Goal: Task Accomplishment & Management: Use online tool/utility

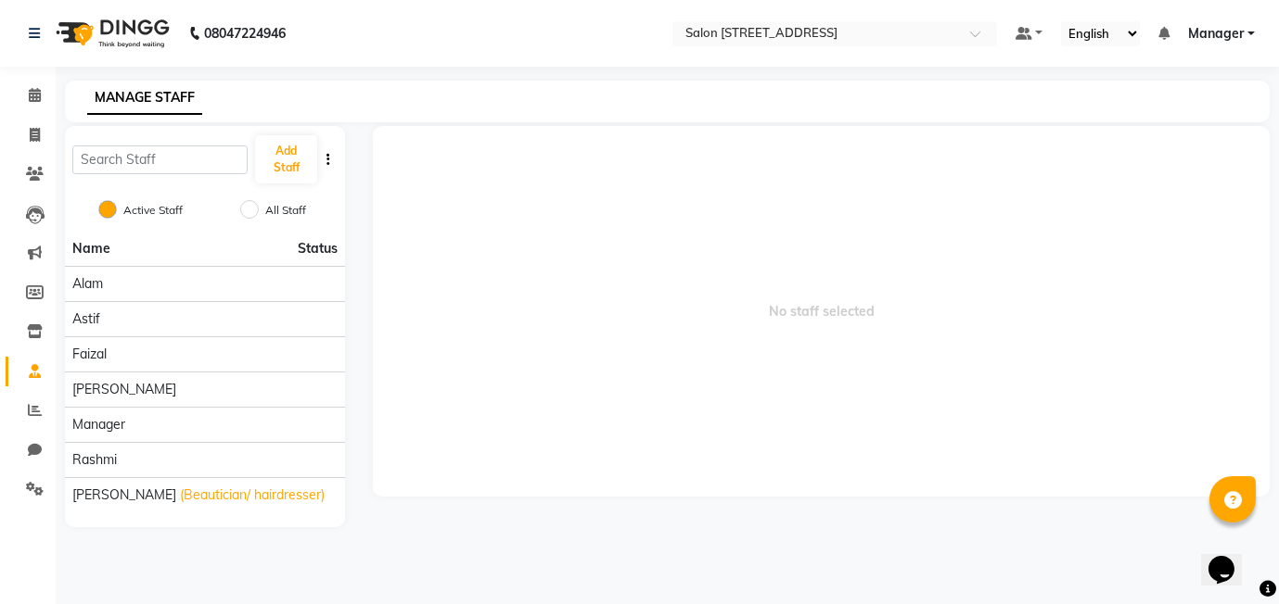
click at [517, 104] on div "MANAGE STAFF" at bounding box center [656, 97] width 1182 height 19
click at [31, 134] on icon at bounding box center [35, 135] width 10 height 14
select select "8448"
select select "service"
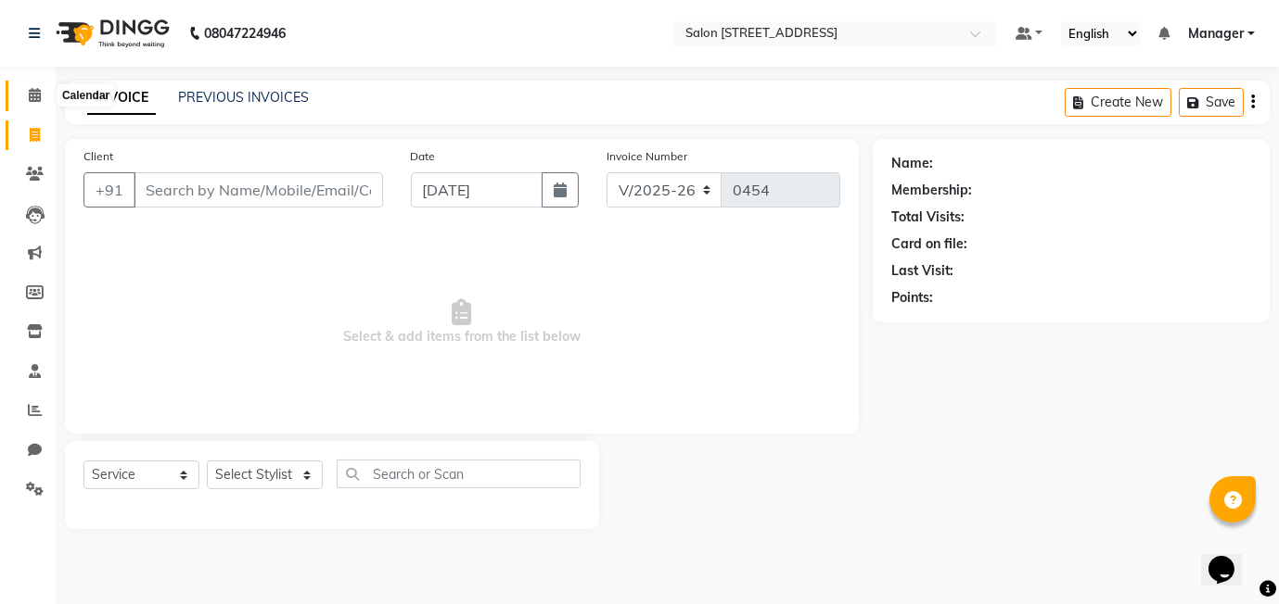
click at [34, 96] on icon at bounding box center [35, 95] width 12 height 14
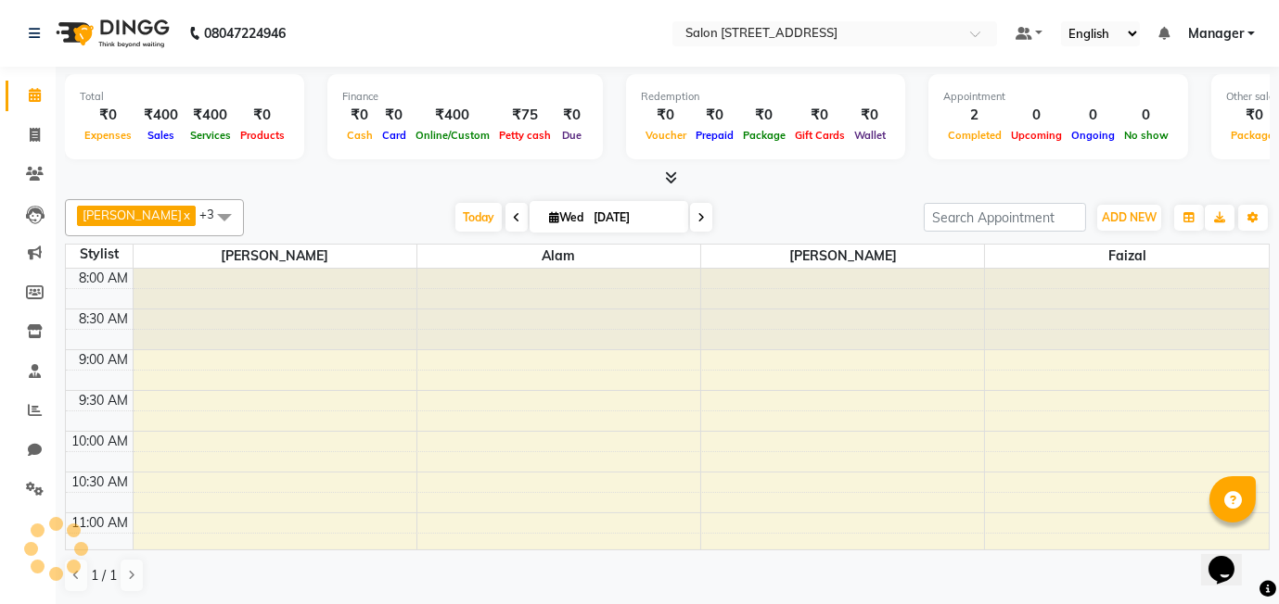
scroll to position [898, 0]
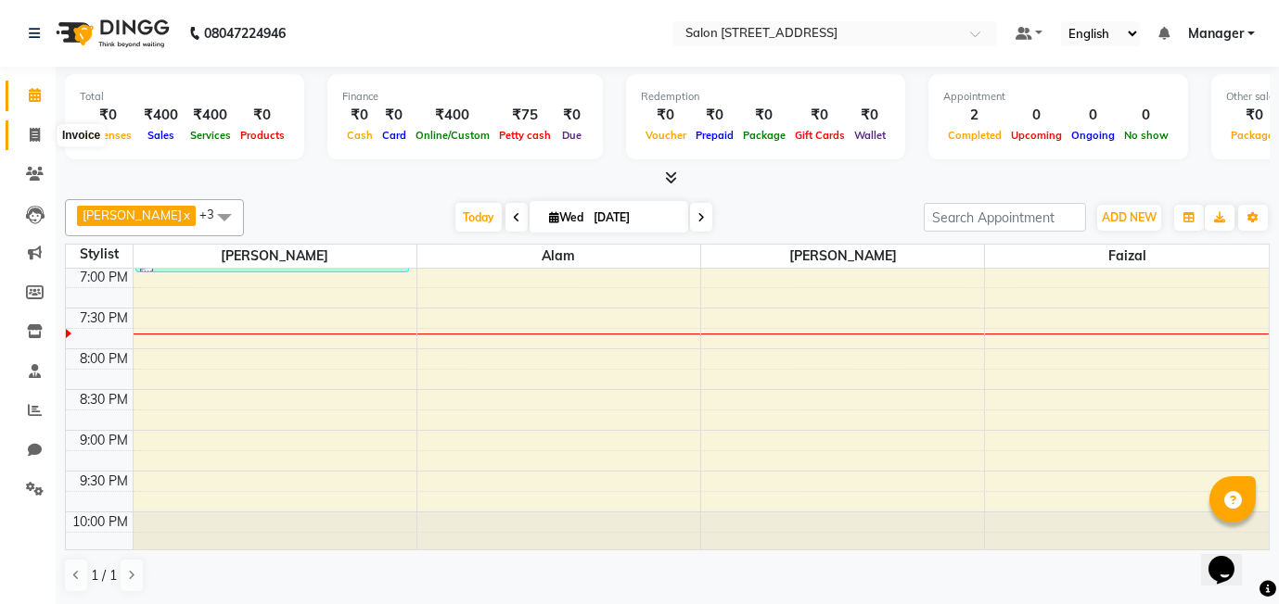
click at [26, 136] on span at bounding box center [35, 135] width 32 height 21
select select "service"
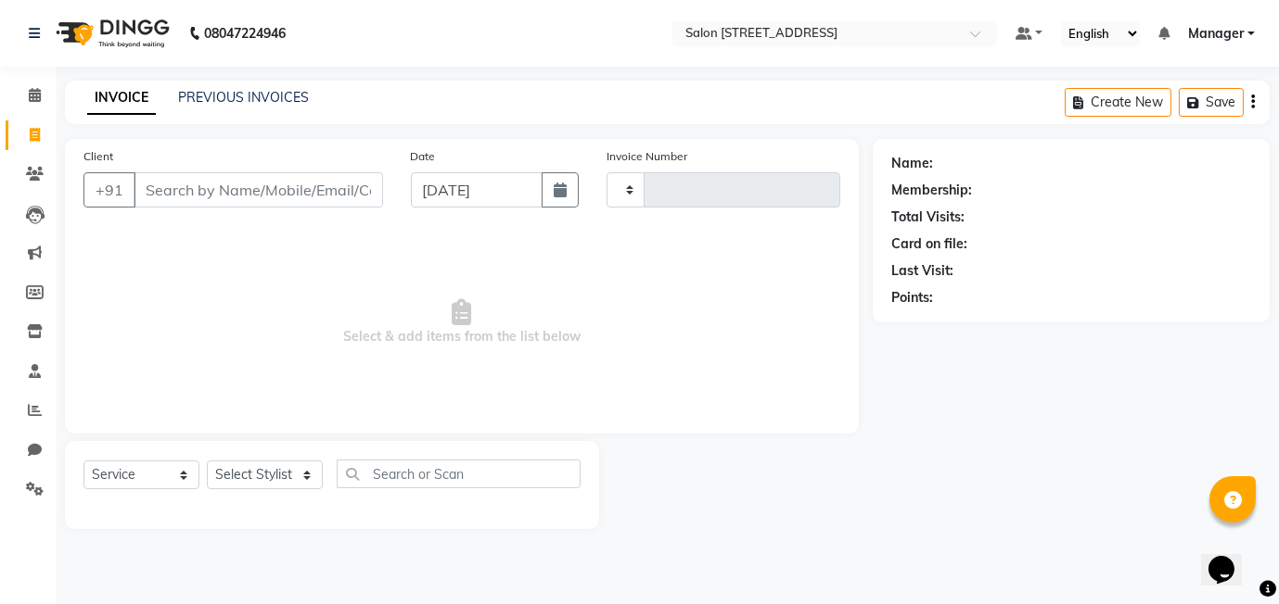
type input "0454"
select select "8448"
click at [33, 95] on icon at bounding box center [35, 95] width 12 height 14
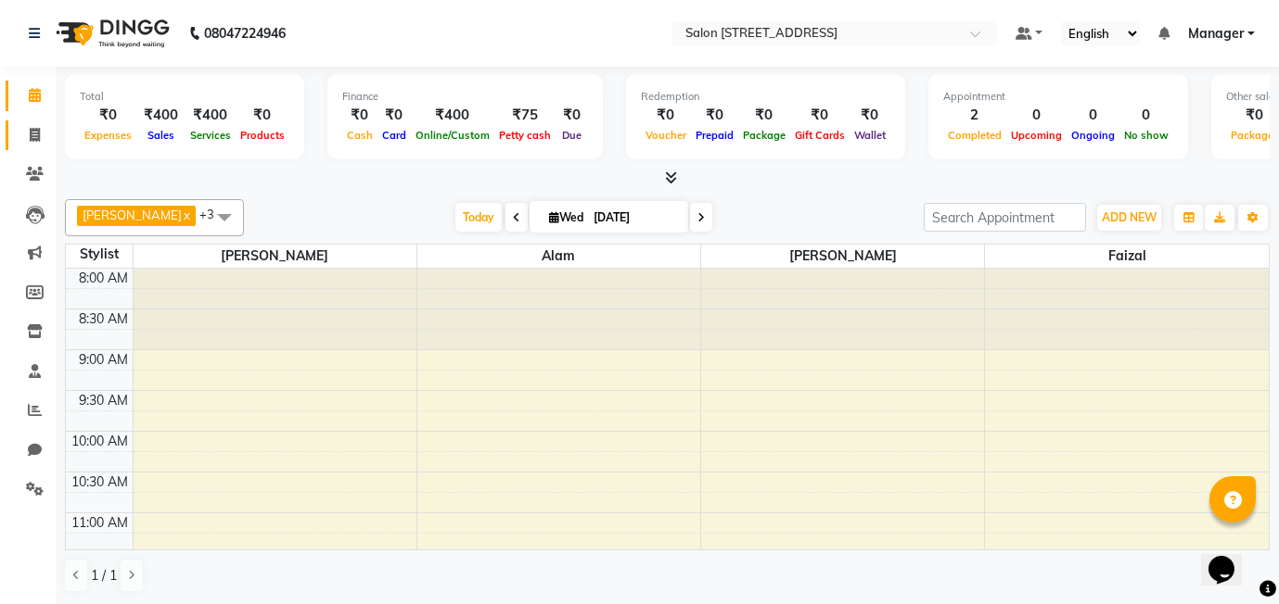
click at [34, 136] on icon at bounding box center [35, 135] width 10 height 14
select select "service"
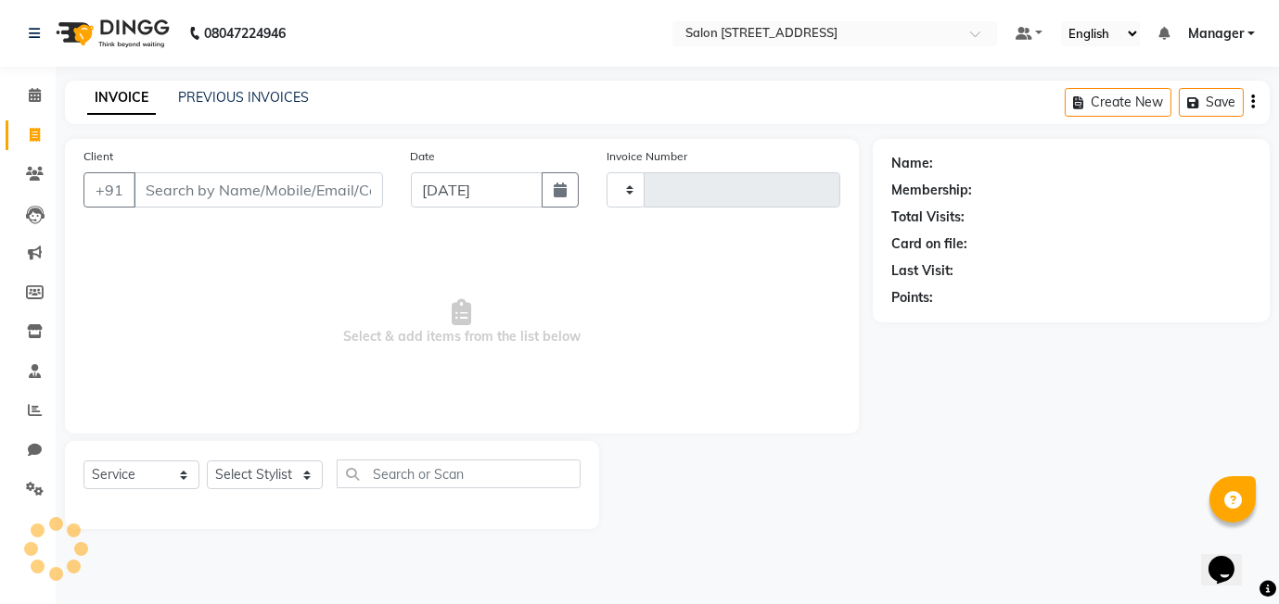
type input "0454"
select select "8448"
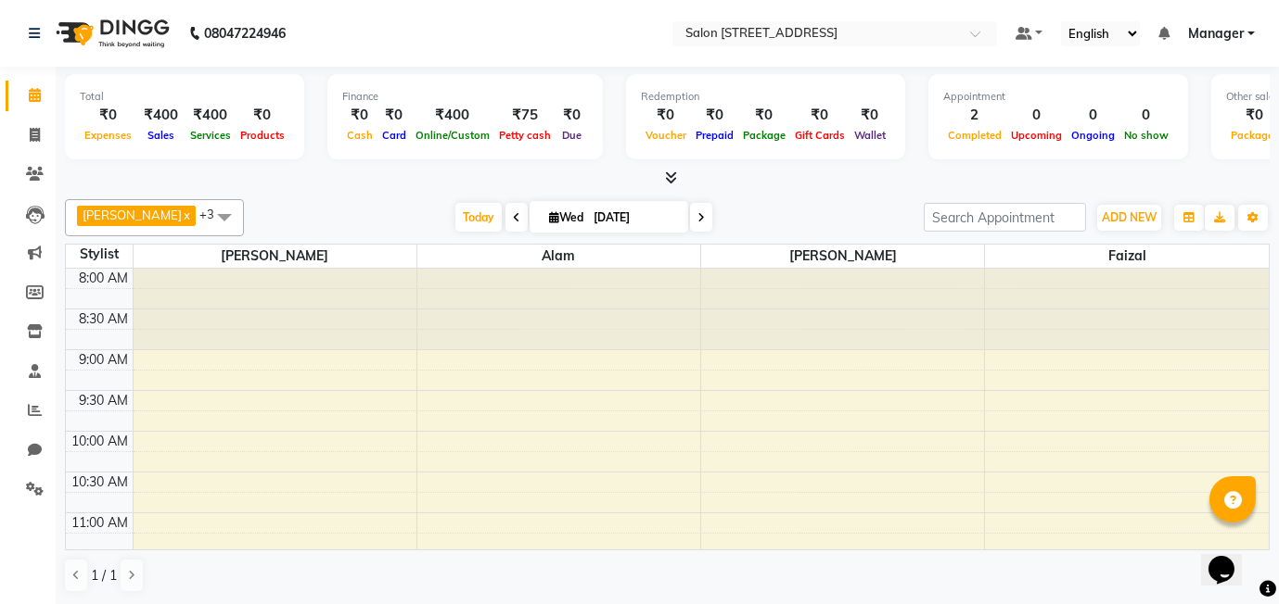
click at [180, 192] on div "harshada x faizal x Alam x Shivani x +3 Select All Alam Astif faizal harshada R…" at bounding box center [667, 396] width 1204 height 409
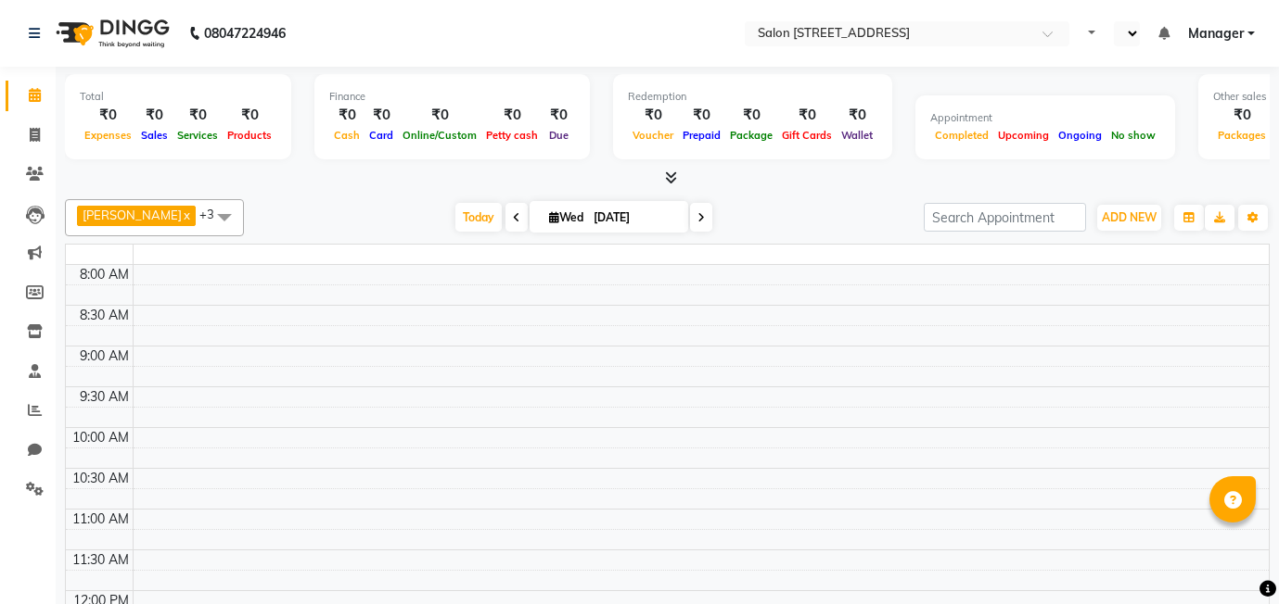
select select "en"
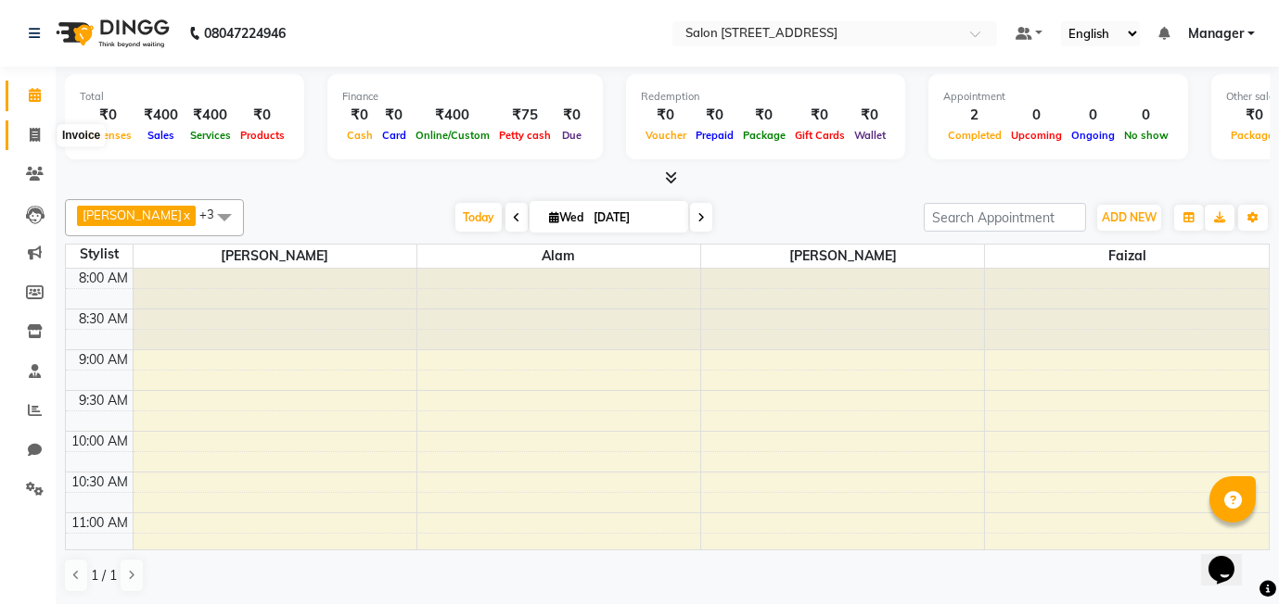
click at [24, 127] on span at bounding box center [35, 135] width 32 height 21
select select "8448"
select select "service"
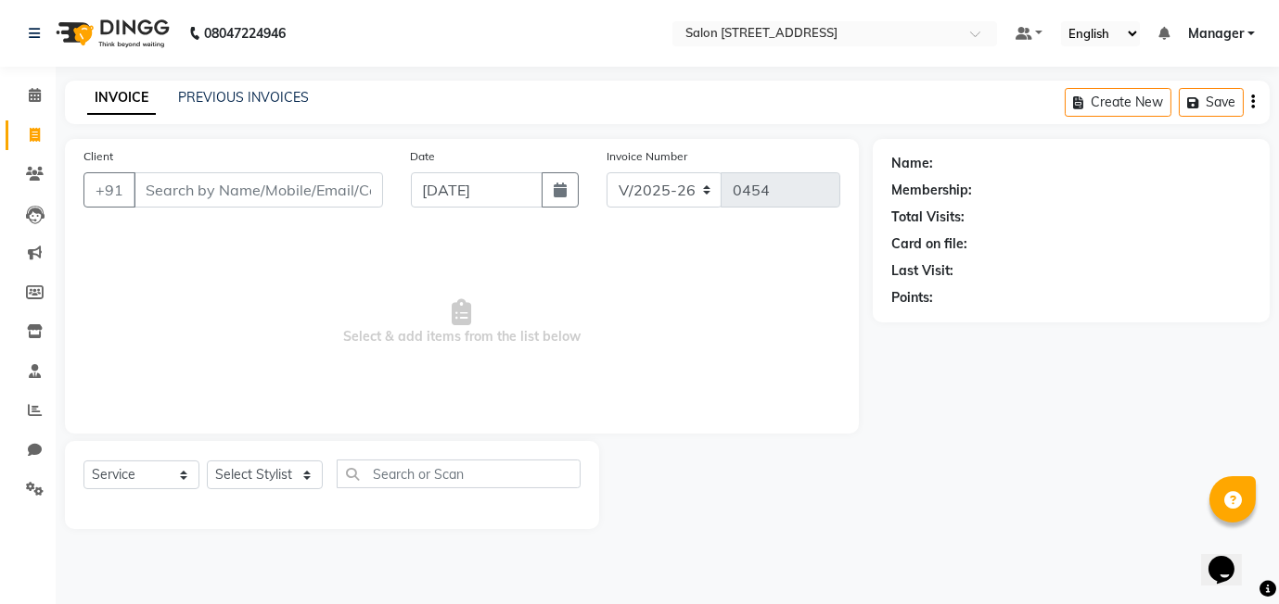
click at [181, 181] on input "Client" at bounding box center [258, 189] width 249 height 35
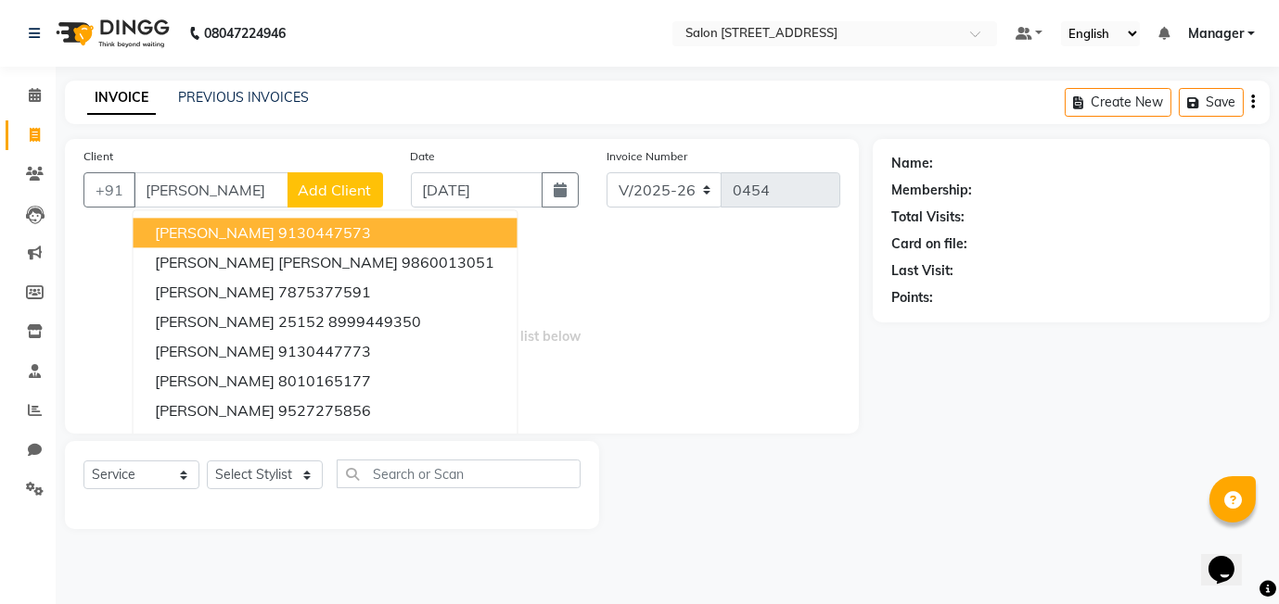
type input "diksha"
click at [354, 188] on span "Add Client" at bounding box center [335, 190] width 73 height 19
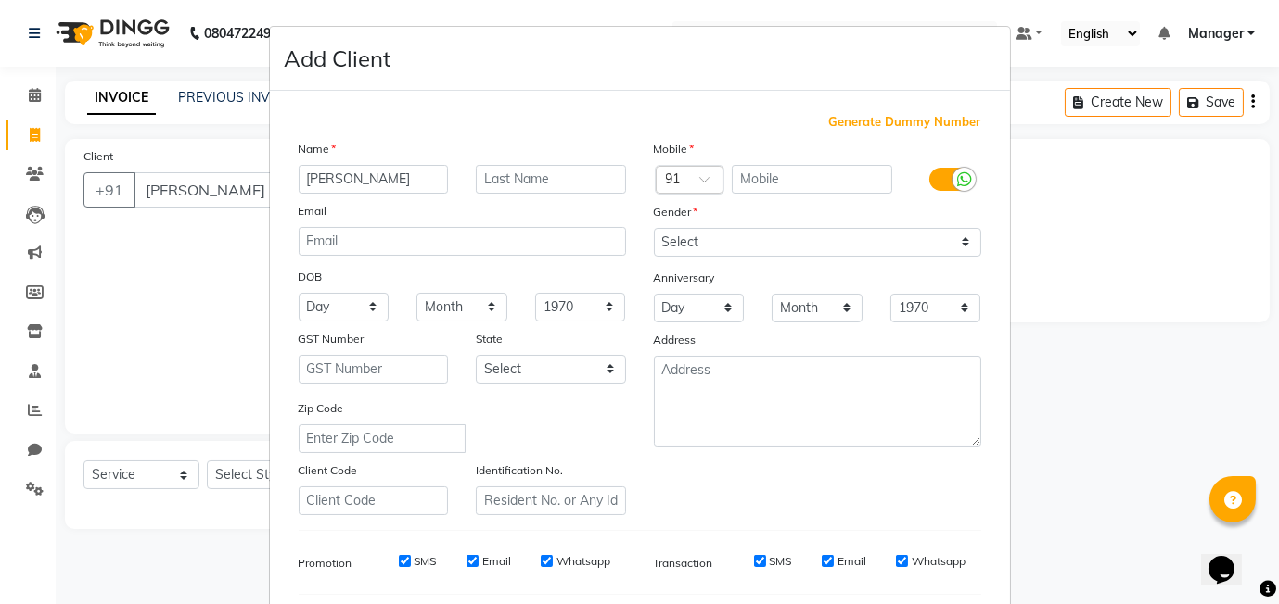
click at [857, 130] on span "Generate Dummy Number" at bounding box center [905, 122] width 152 height 19
type input "1374800000010"
checkbox input "false"
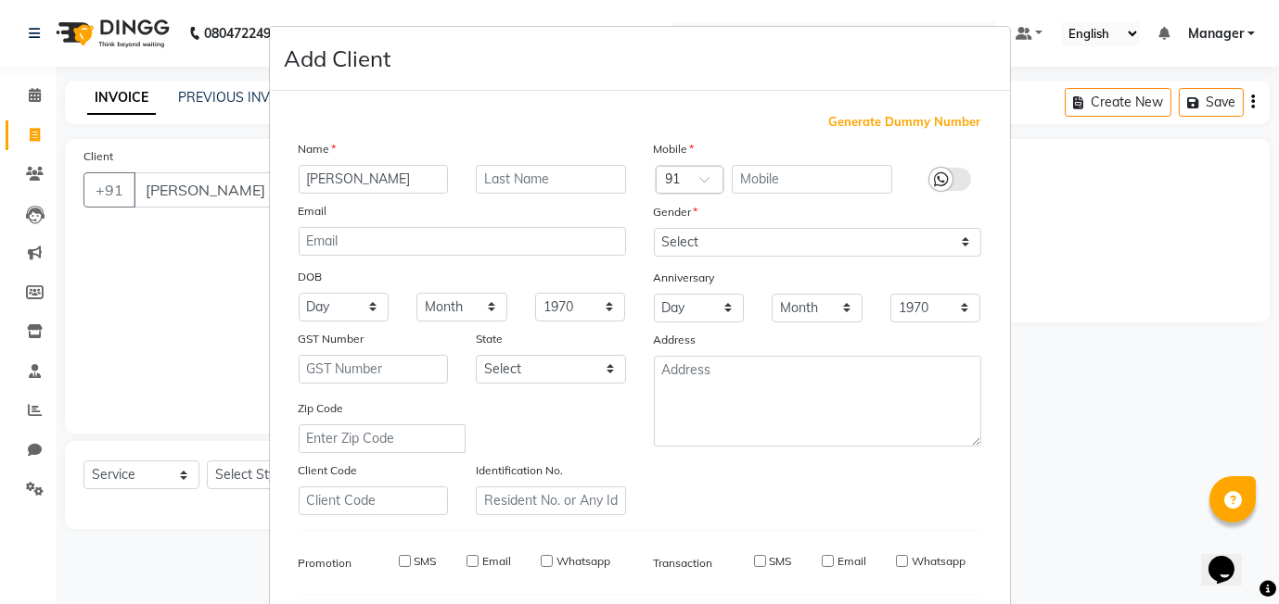
checkbox input "false"
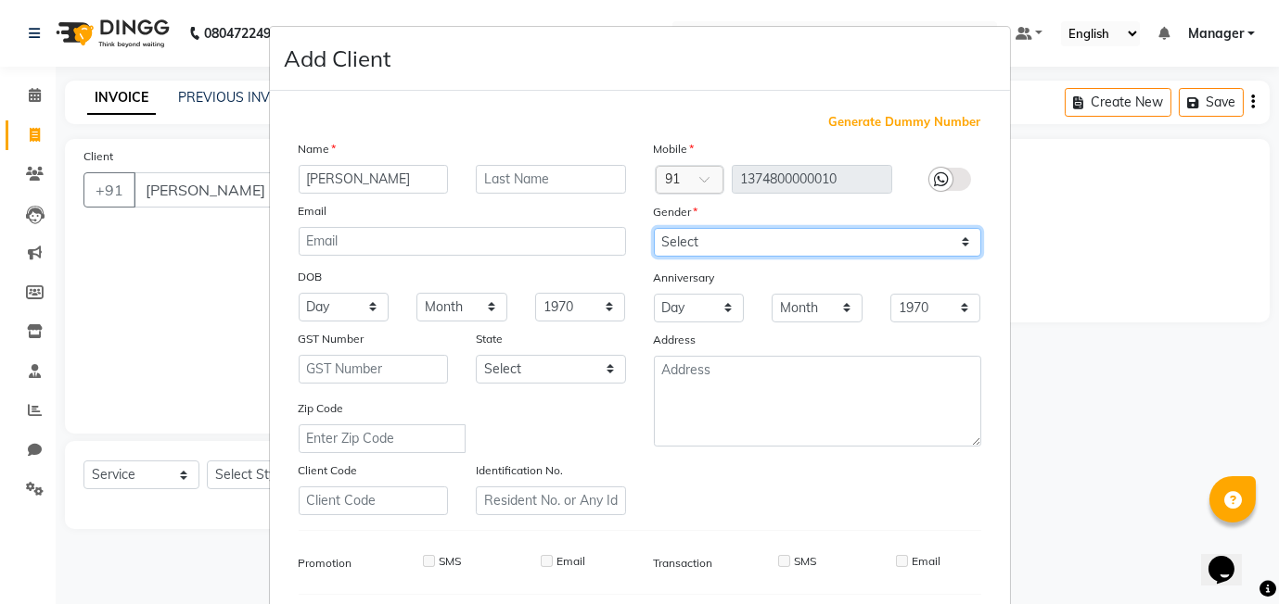
click at [831, 243] on select "Select Male Female Other Prefer Not To Say" at bounding box center [817, 242] width 327 height 29
select select "female"
click at [654, 228] on select "Select Male Female Other Prefer Not To Say" at bounding box center [817, 242] width 327 height 29
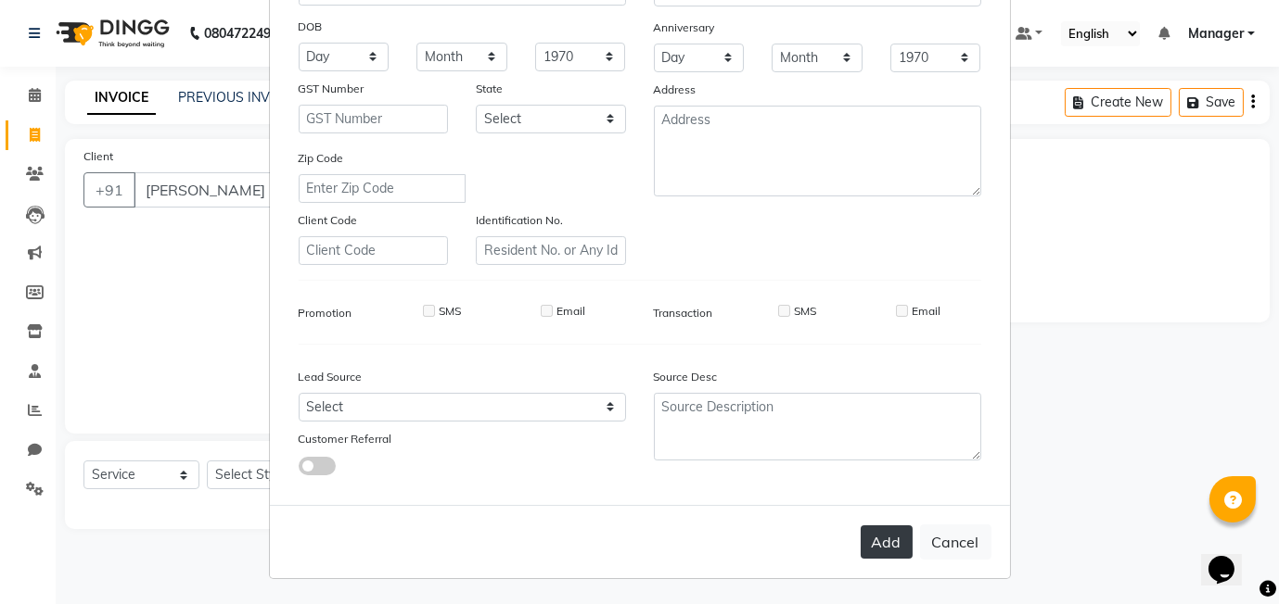
click at [868, 541] on button "Add" at bounding box center [886, 542] width 52 height 33
type input "1374800000010"
select select
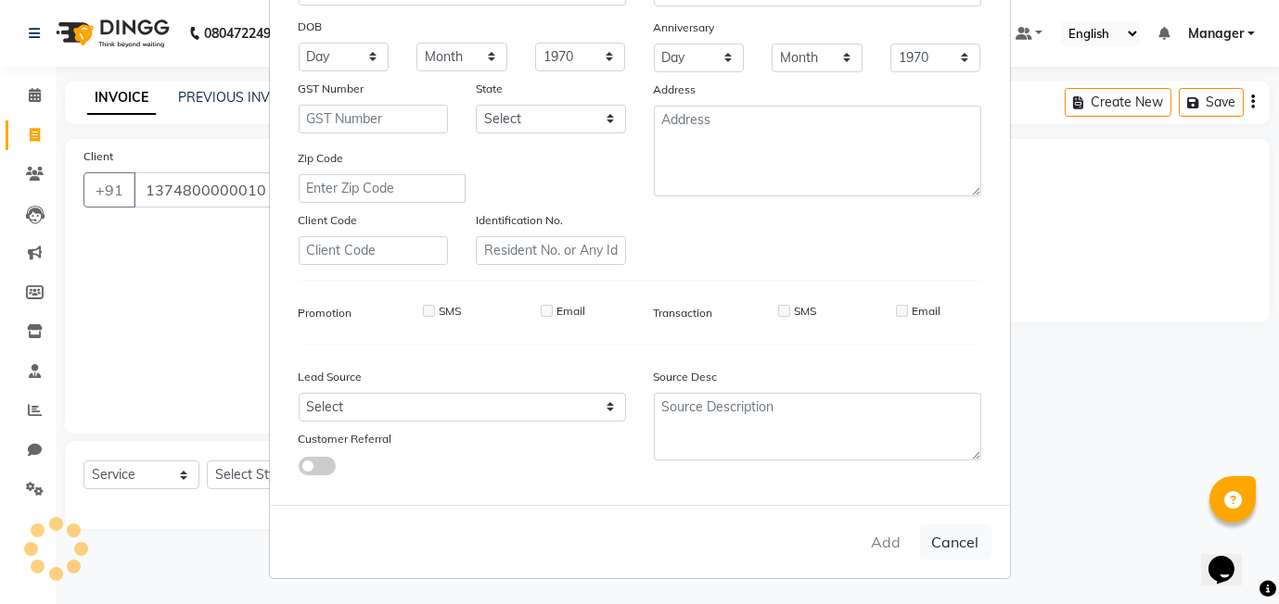
select select
checkbox input "false"
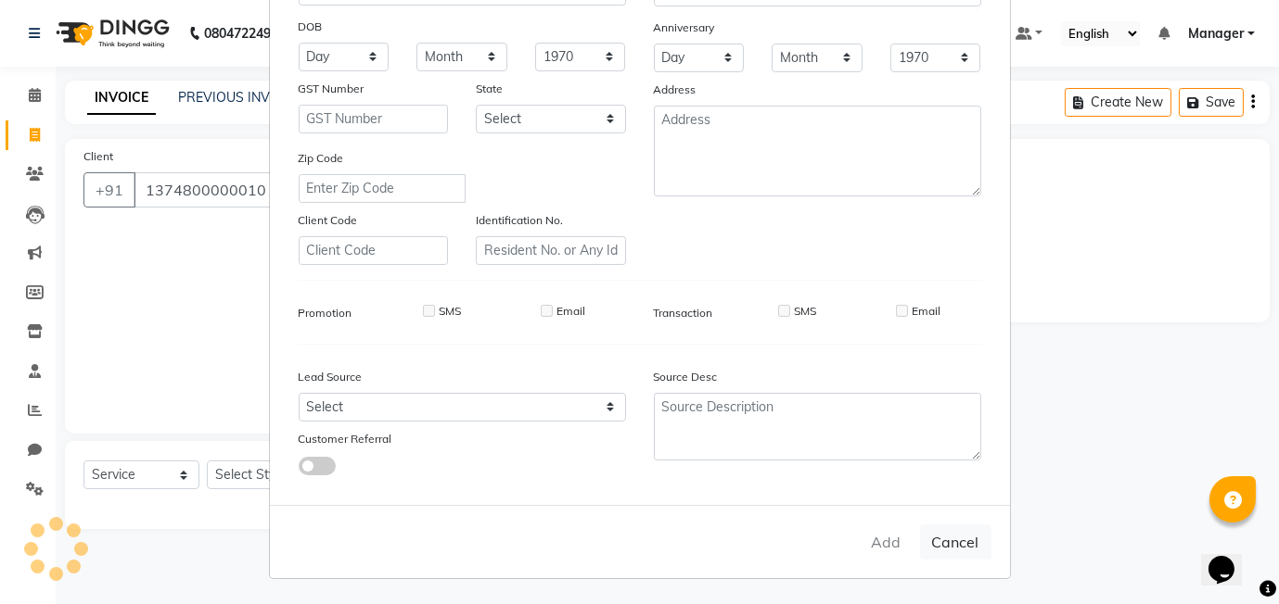
checkbox input "false"
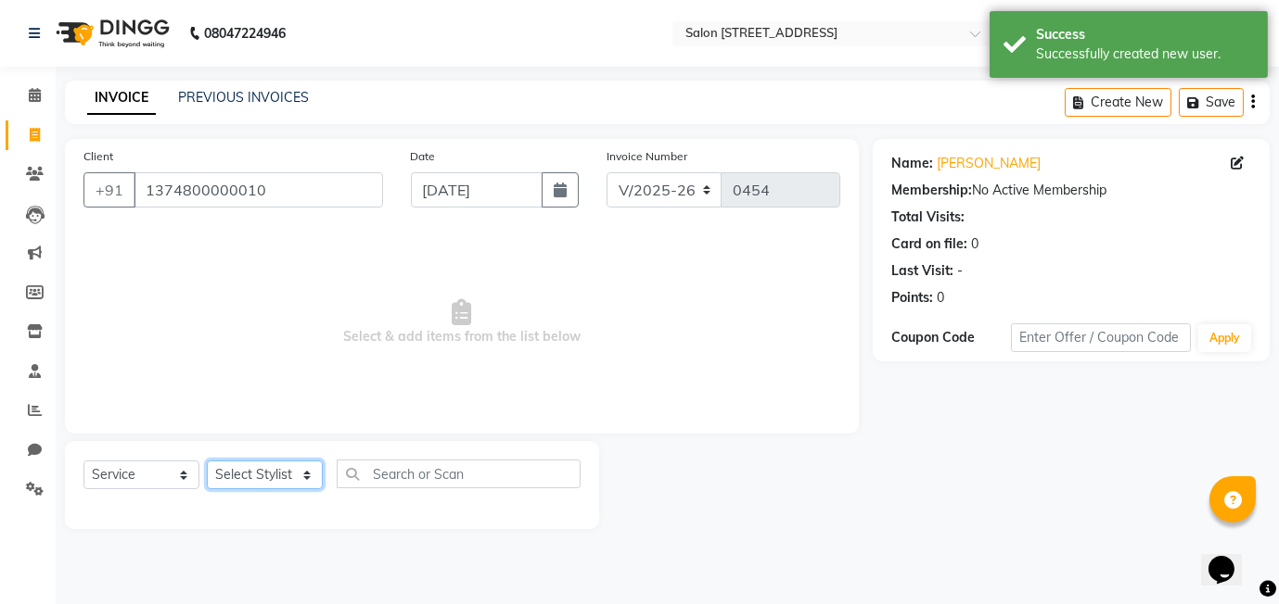
click at [286, 470] on select "Select Stylist Alam Astif faizal harshada Manager Rashmi Shivani" at bounding box center [265, 475] width 116 height 29
select select "84438"
click at [207, 461] on select "Select Stylist Alam Astif faizal harshada Manager Rashmi Shivani" at bounding box center [265, 475] width 116 height 29
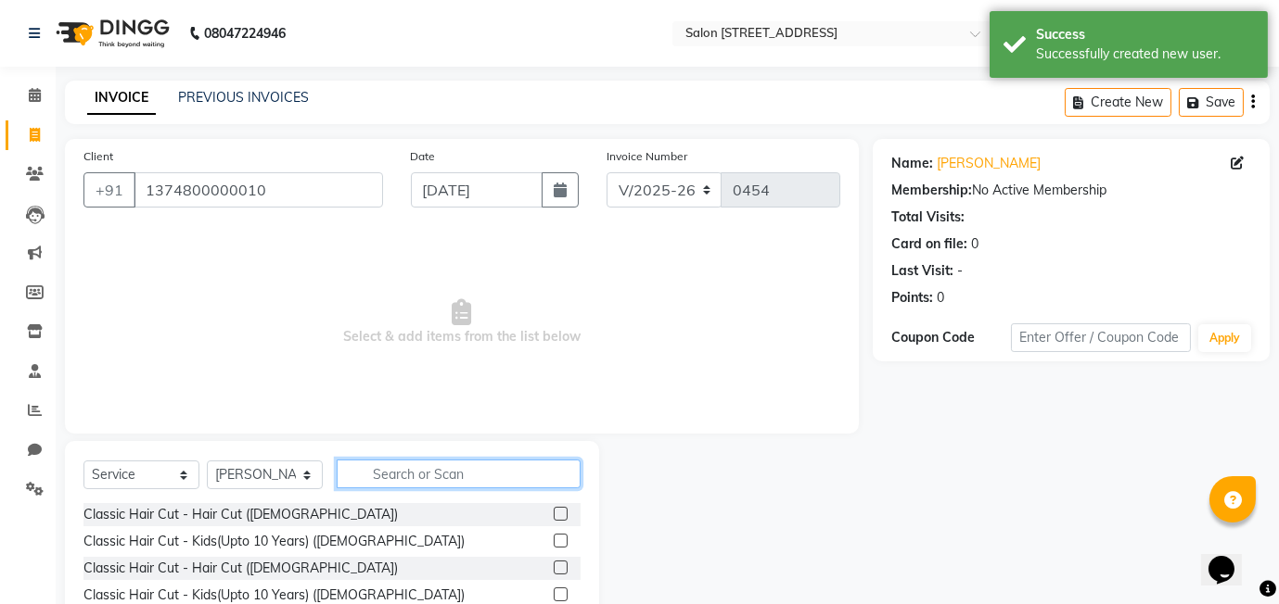
click at [413, 477] on input "text" at bounding box center [459, 474] width 244 height 29
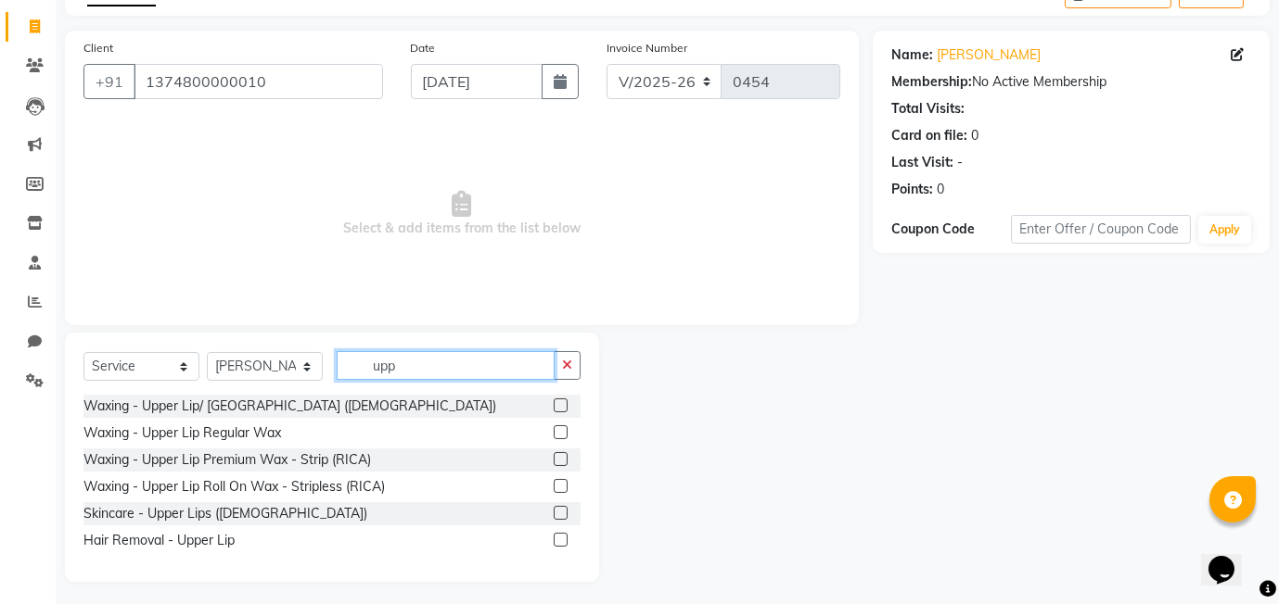
scroll to position [109, 0]
type input "upp"
click at [557, 514] on label at bounding box center [560, 512] width 14 height 14
click at [557, 514] on input "checkbox" at bounding box center [559, 513] width 12 height 12
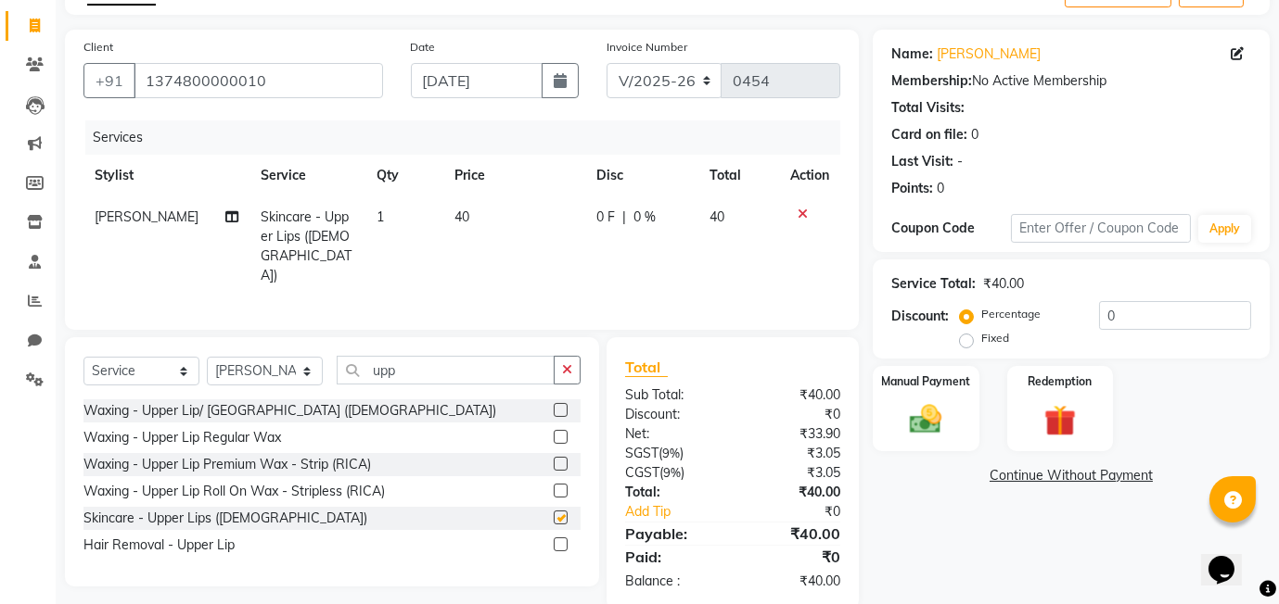
checkbox input "false"
click at [423, 371] on input "upp" at bounding box center [446, 370] width 218 height 29
type input "u"
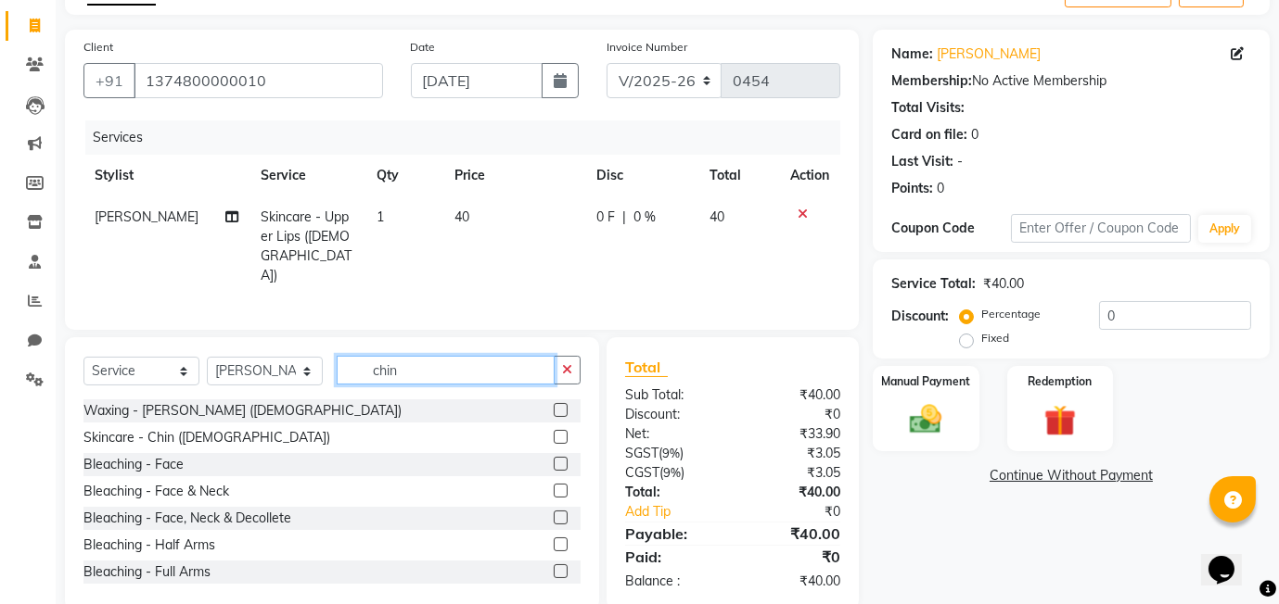
type input "chin"
click at [564, 432] on label at bounding box center [560, 437] width 14 height 14
click at [564, 432] on input "checkbox" at bounding box center [559, 438] width 12 height 12
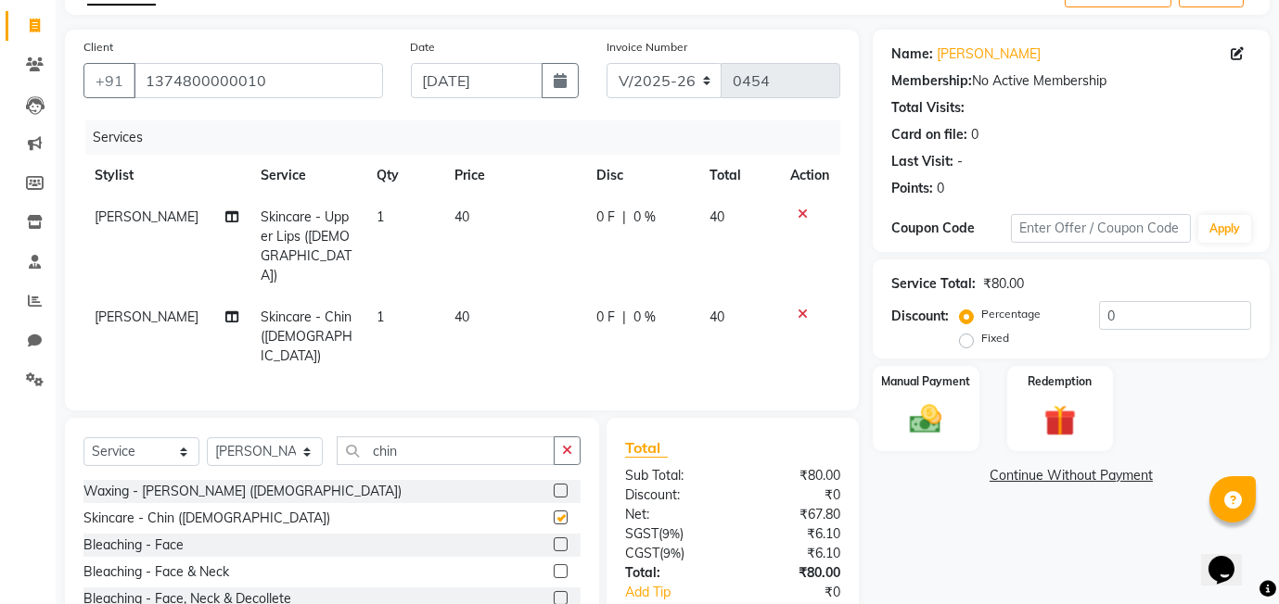
checkbox input "false"
click at [460, 220] on span "40" at bounding box center [461, 217] width 15 height 17
select select "84438"
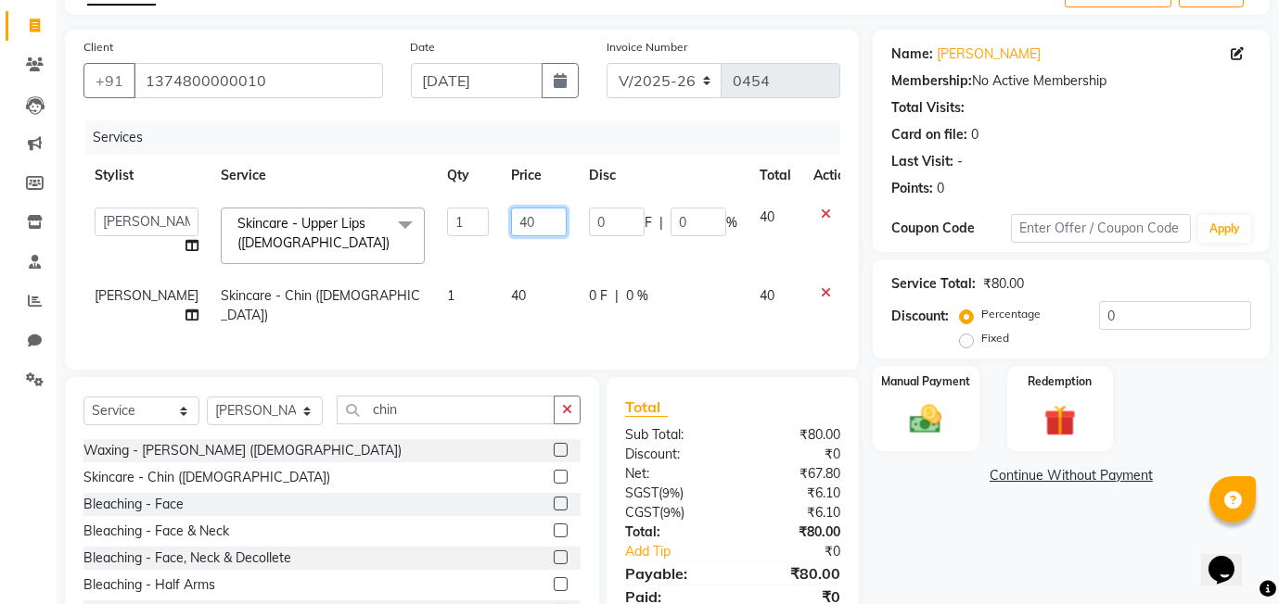
click at [526, 223] on input "40" at bounding box center [539, 222] width 56 height 29
type input "4"
type input "50"
click at [926, 513] on div "Name: Diksha Membership: No Active Membership Total Visits: Card on file: 0 Las…" at bounding box center [1077, 340] width 411 height 621
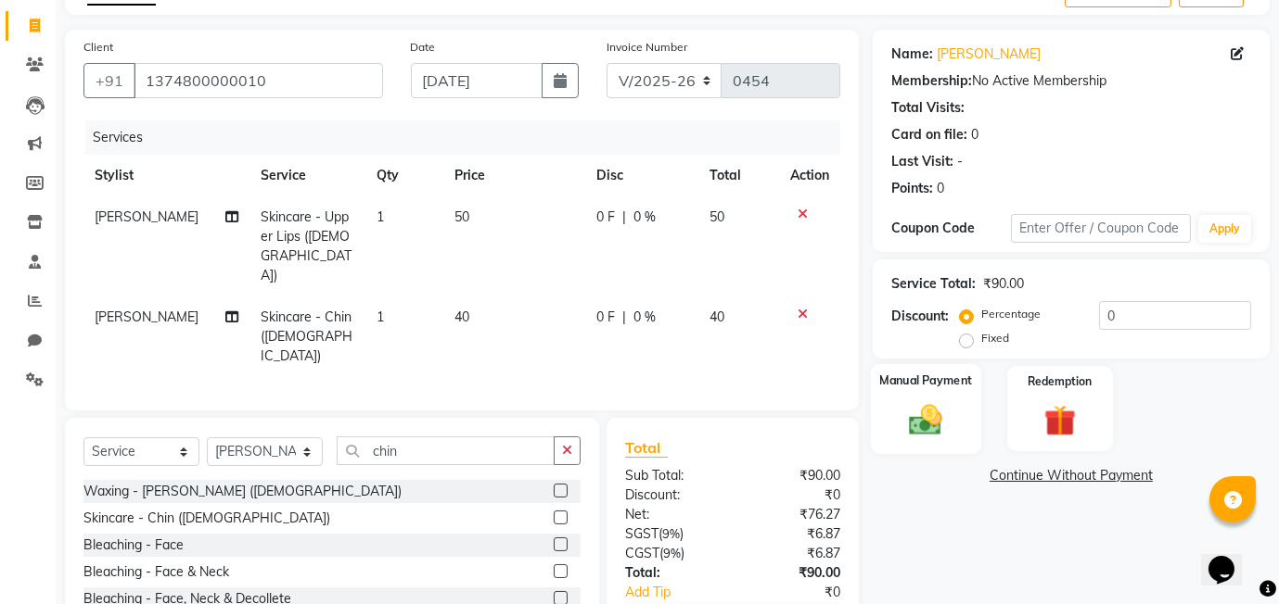
click at [929, 436] on img at bounding box center [925, 420] width 54 height 38
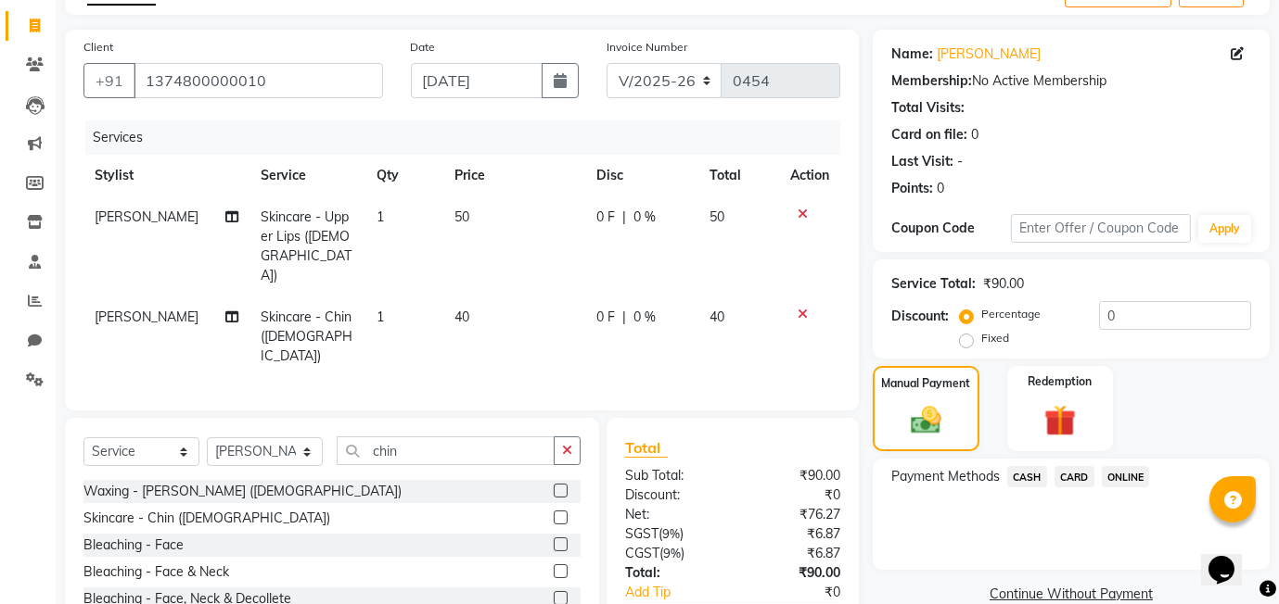
click at [1127, 477] on span "ONLINE" at bounding box center [1125, 476] width 48 height 21
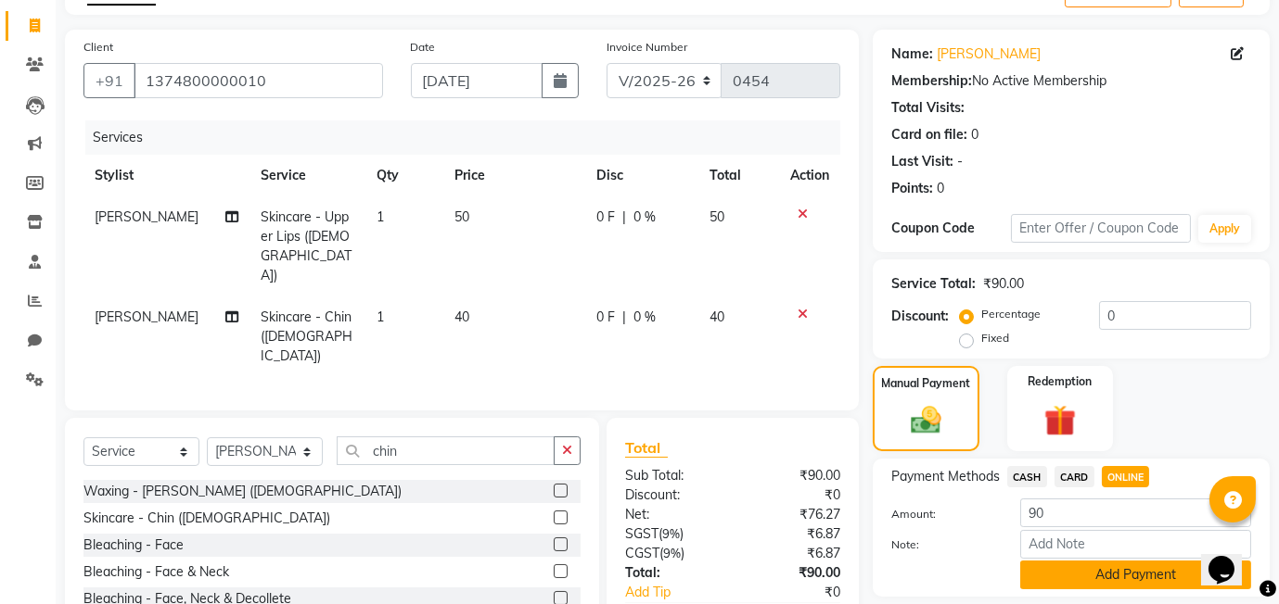
click at [1074, 573] on button "Add Payment" at bounding box center [1135, 575] width 231 height 29
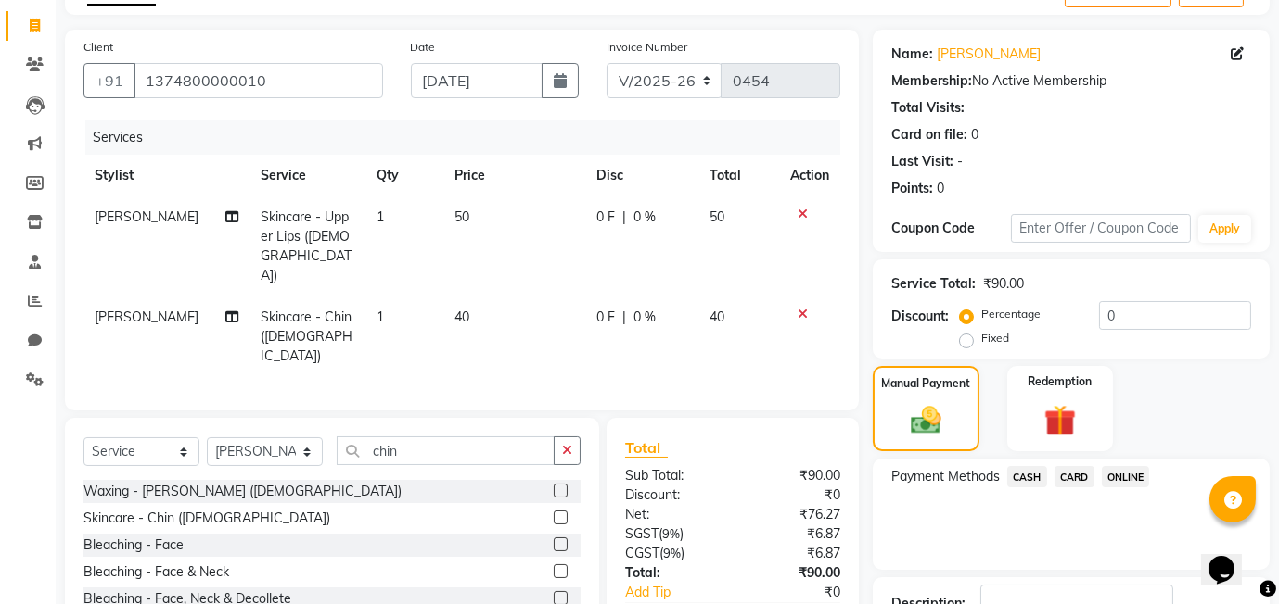
scroll to position [246, 0]
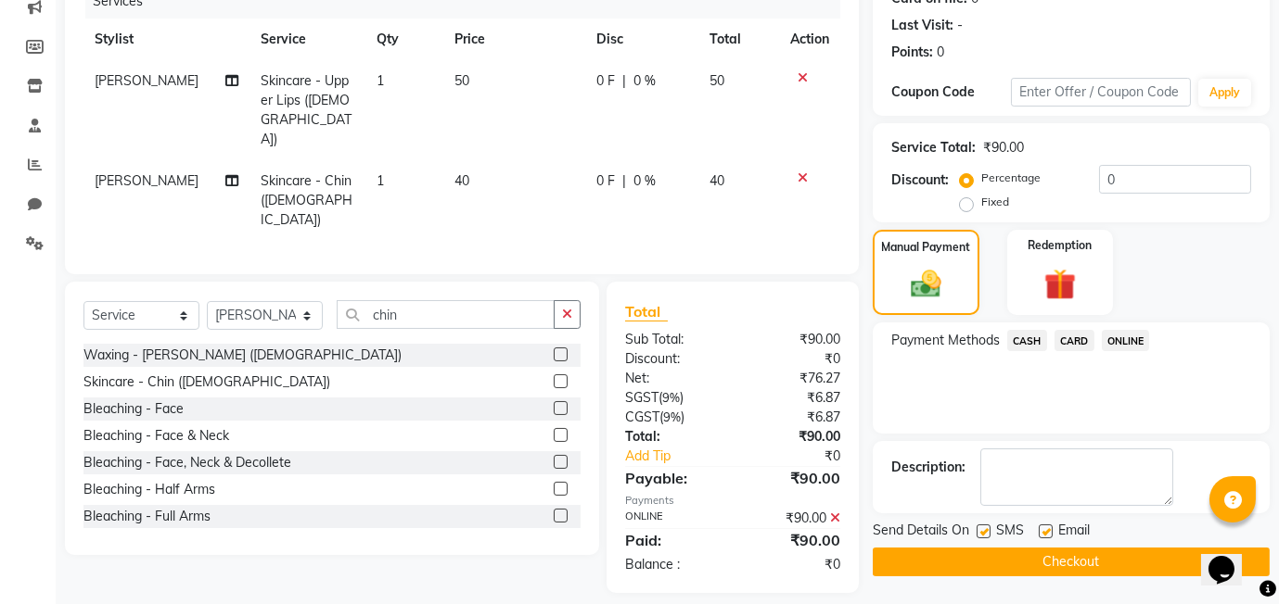
click at [1012, 567] on button "Checkout" at bounding box center [1070, 562] width 397 height 29
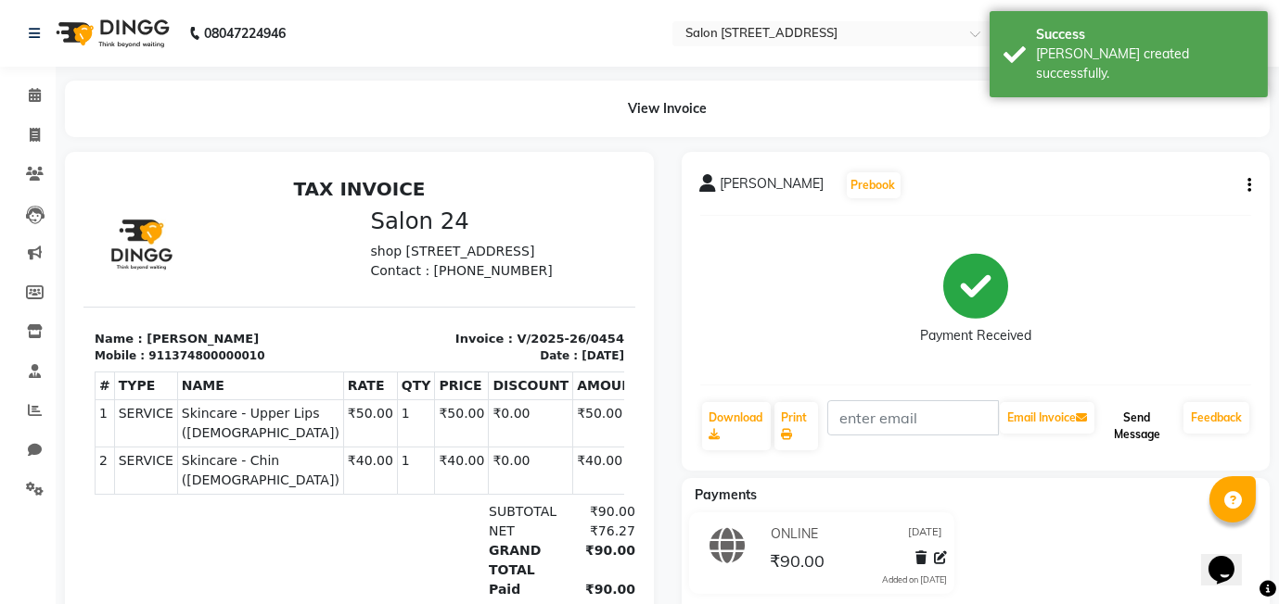
click at [1151, 421] on button "Send Message" at bounding box center [1137, 426] width 78 height 48
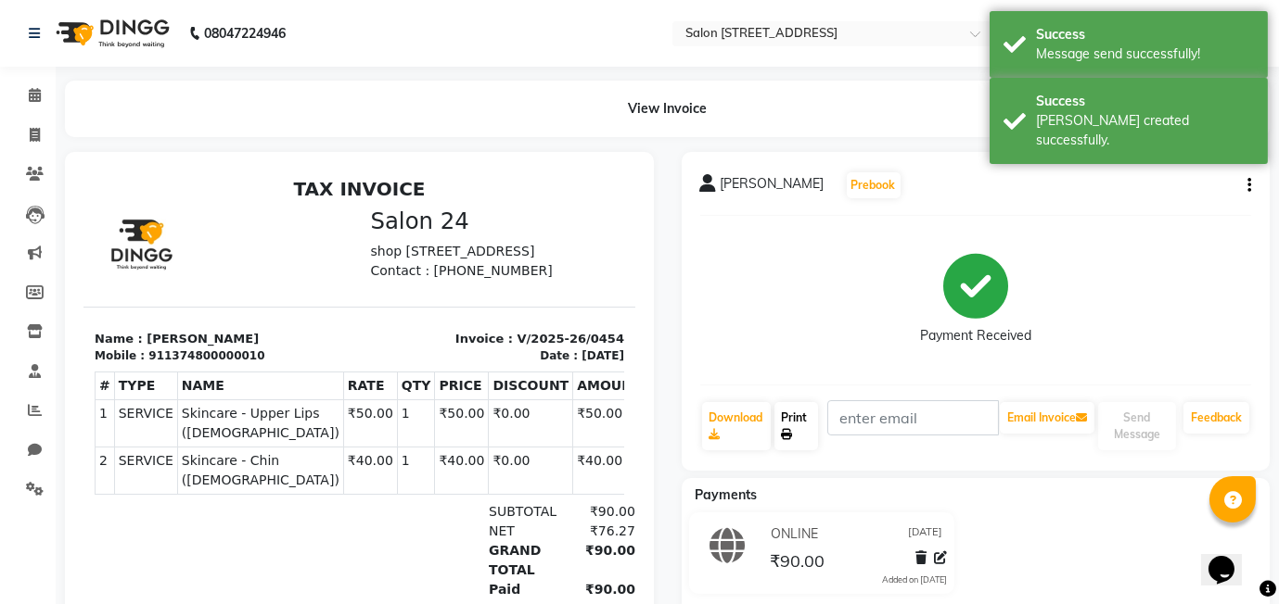
click at [793, 421] on link "Print" at bounding box center [796, 426] width 45 height 48
